Goal: Transaction & Acquisition: Purchase product/service

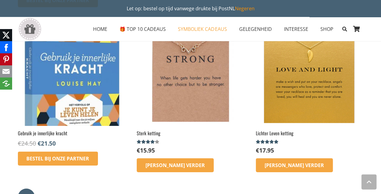
scroll to position [947, 0]
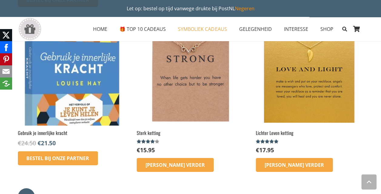
click at [144, 68] on img at bounding box center [190, 71] width 107 height 107
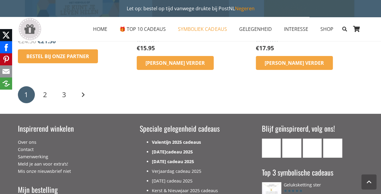
scroll to position [1049, 0]
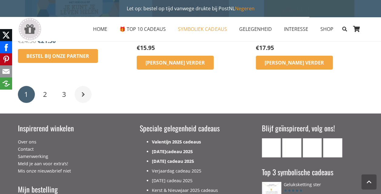
click at [84, 97] on link "Volgende" at bounding box center [83, 94] width 17 height 17
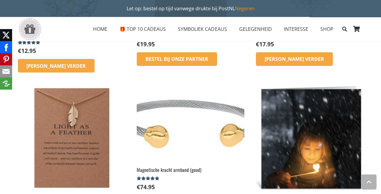
scroll to position [751, 0]
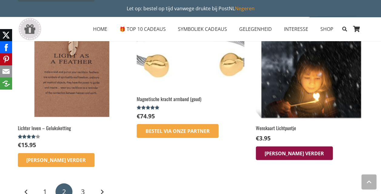
click at [290, 153] on icon "Lees meer over “Wenskaart Lichtpuntje”" at bounding box center [294, 153] width 9 height 9
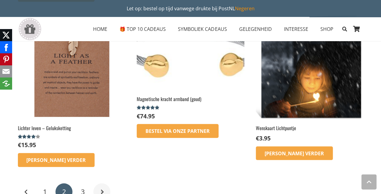
click at [102, 191] on link "Volgende" at bounding box center [101, 192] width 17 height 17
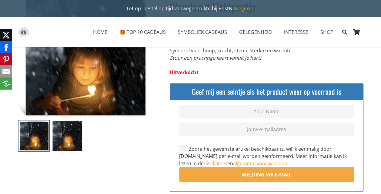
scroll to position [68, 0]
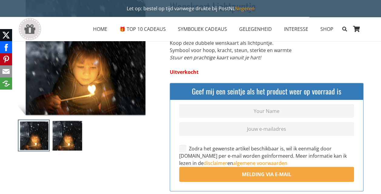
click at [73, 140] on img at bounding box center [67, 136] width 32 height 32
